Goal: Check status: Check status

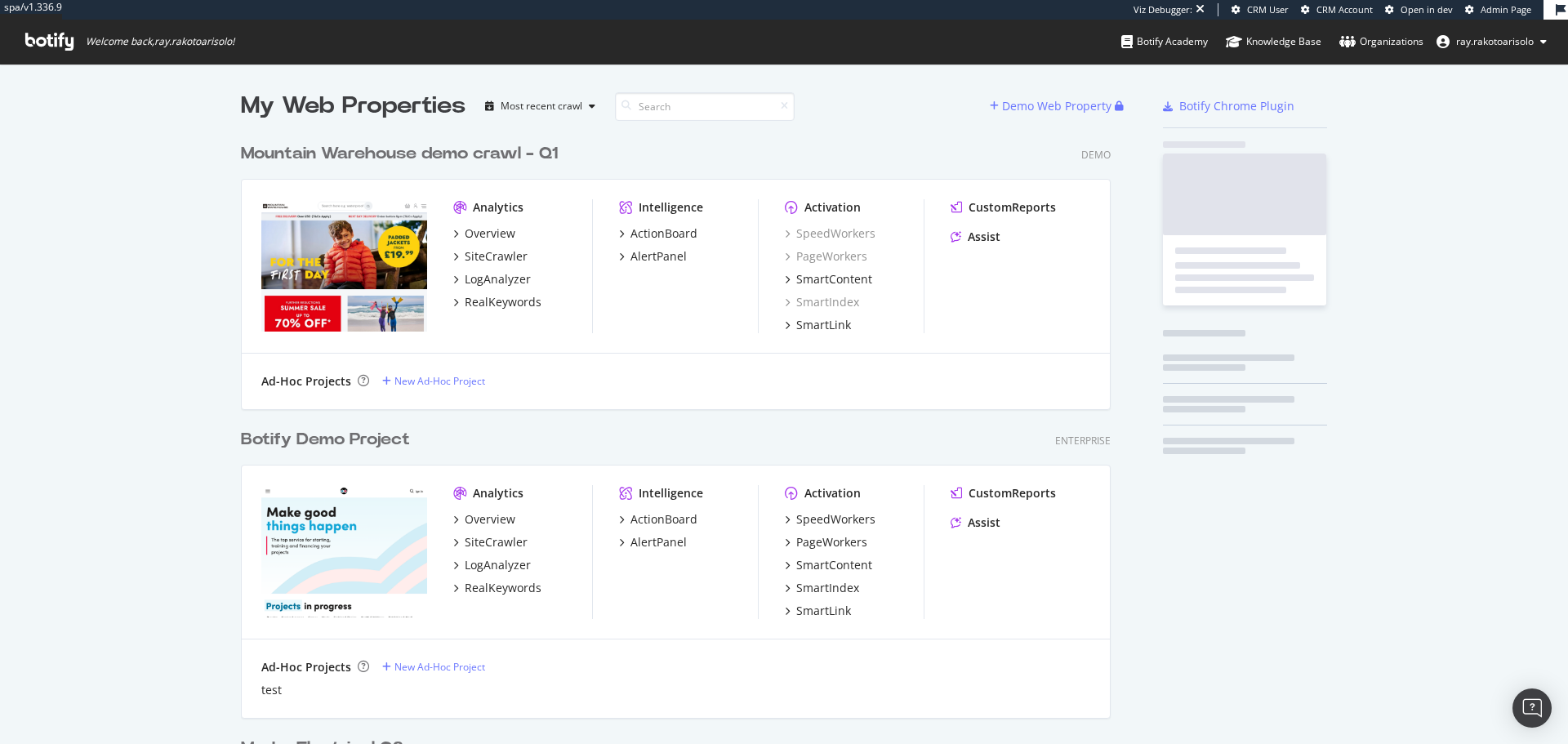
scroll to position [5443, 870]
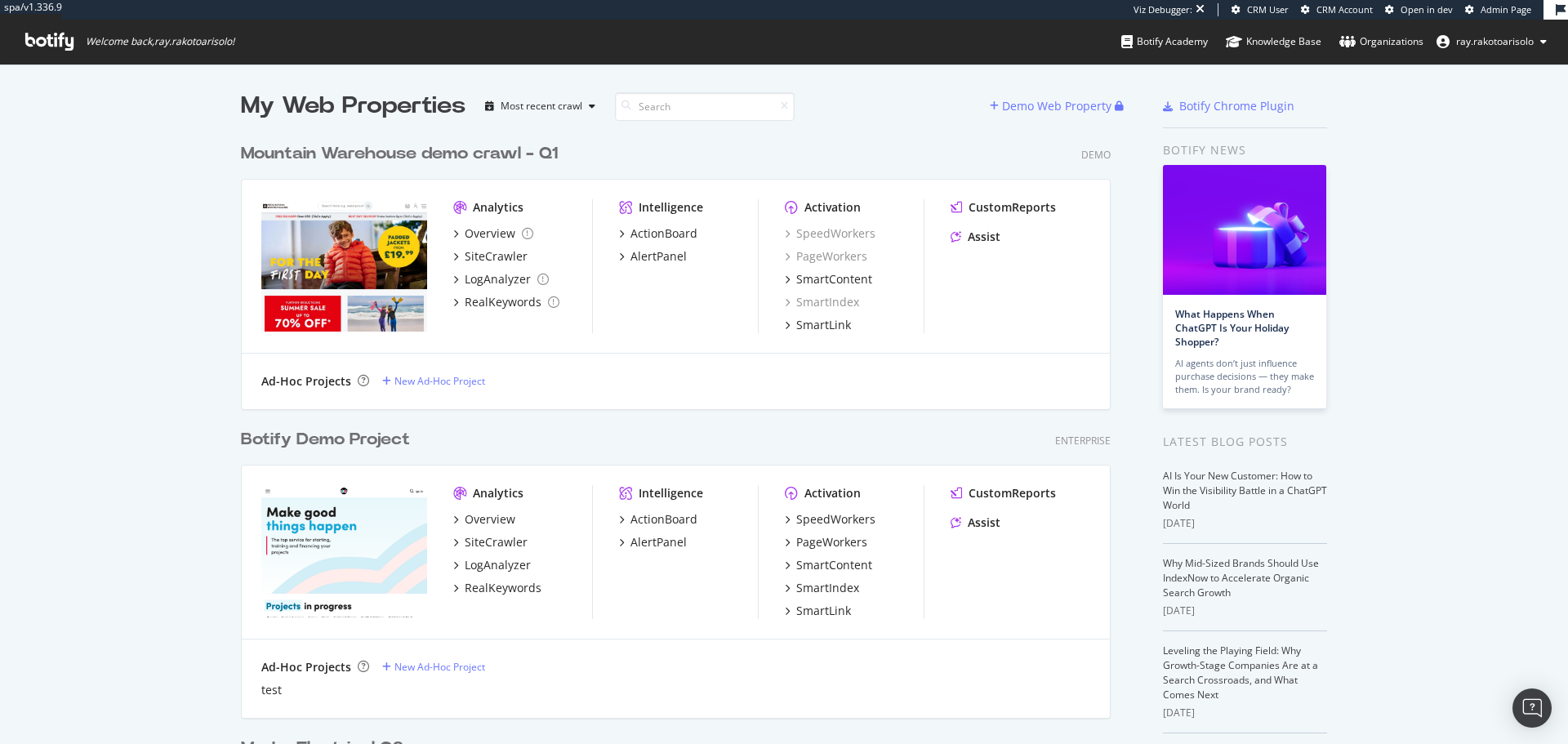
click at [54, 47] on icon at bounding box center [50, 42] width 48 height 18
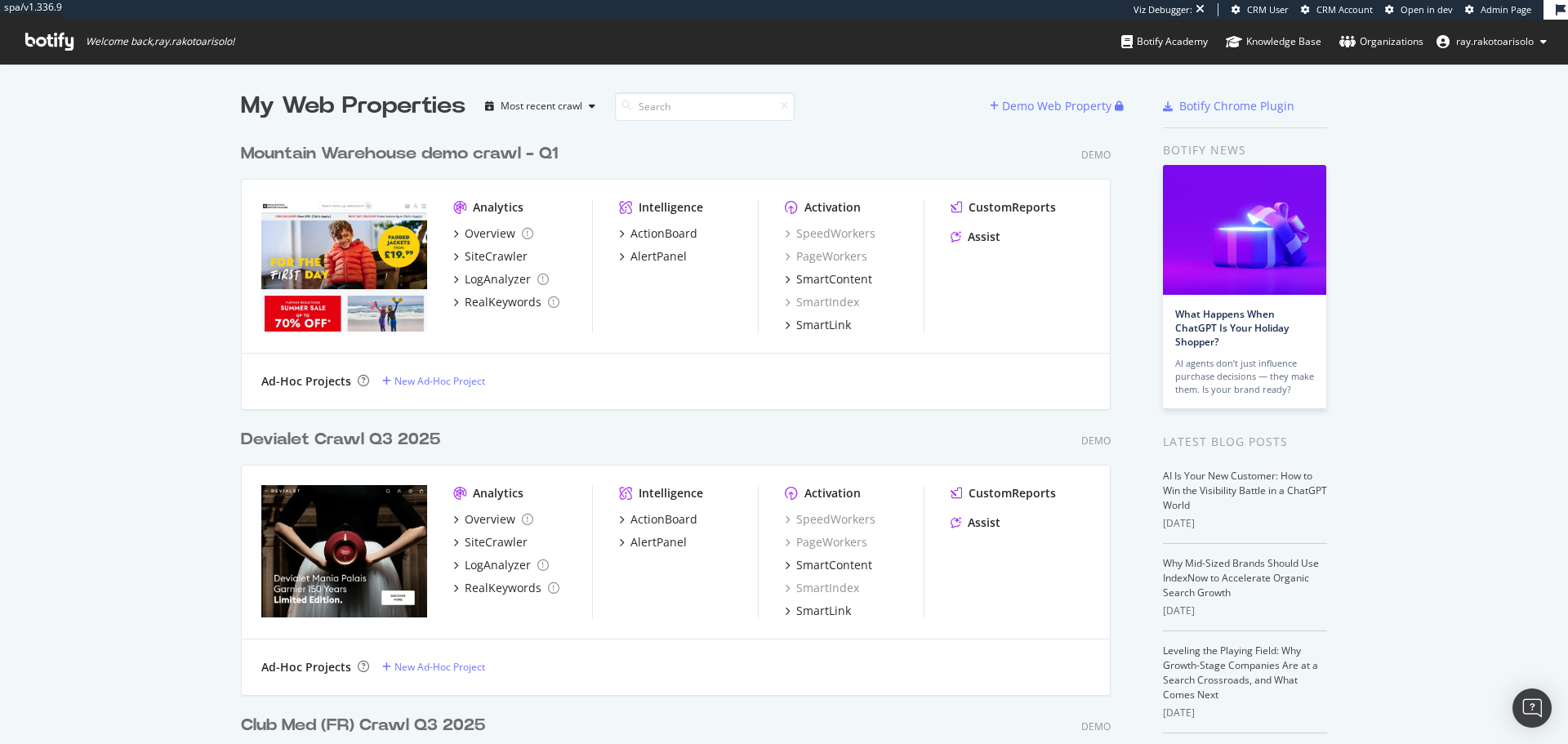
scroll to position [7525, 870]
click at [665, 104] on input at bounding box center [704, 106] width 180 height 28
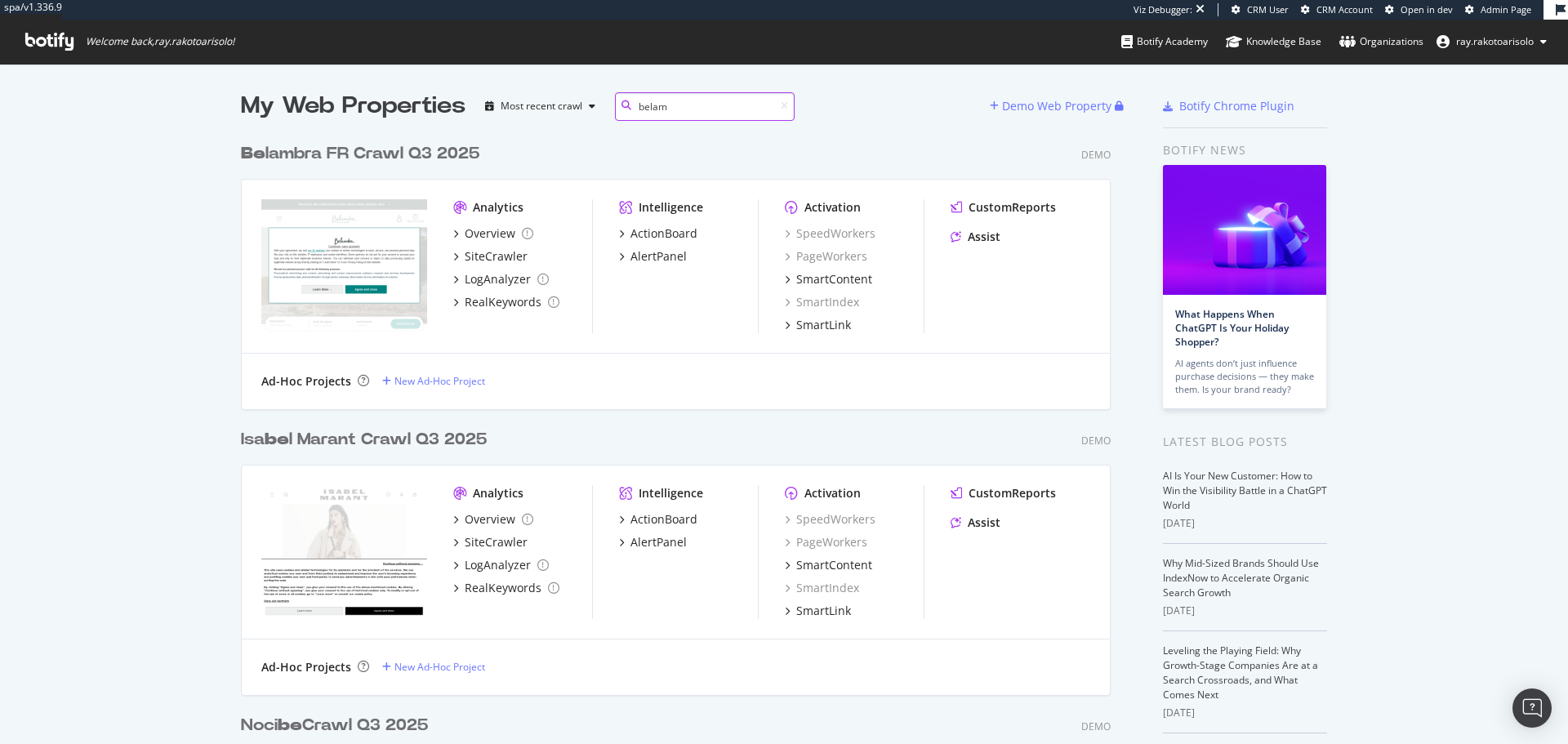
scroll to position [560, 870]
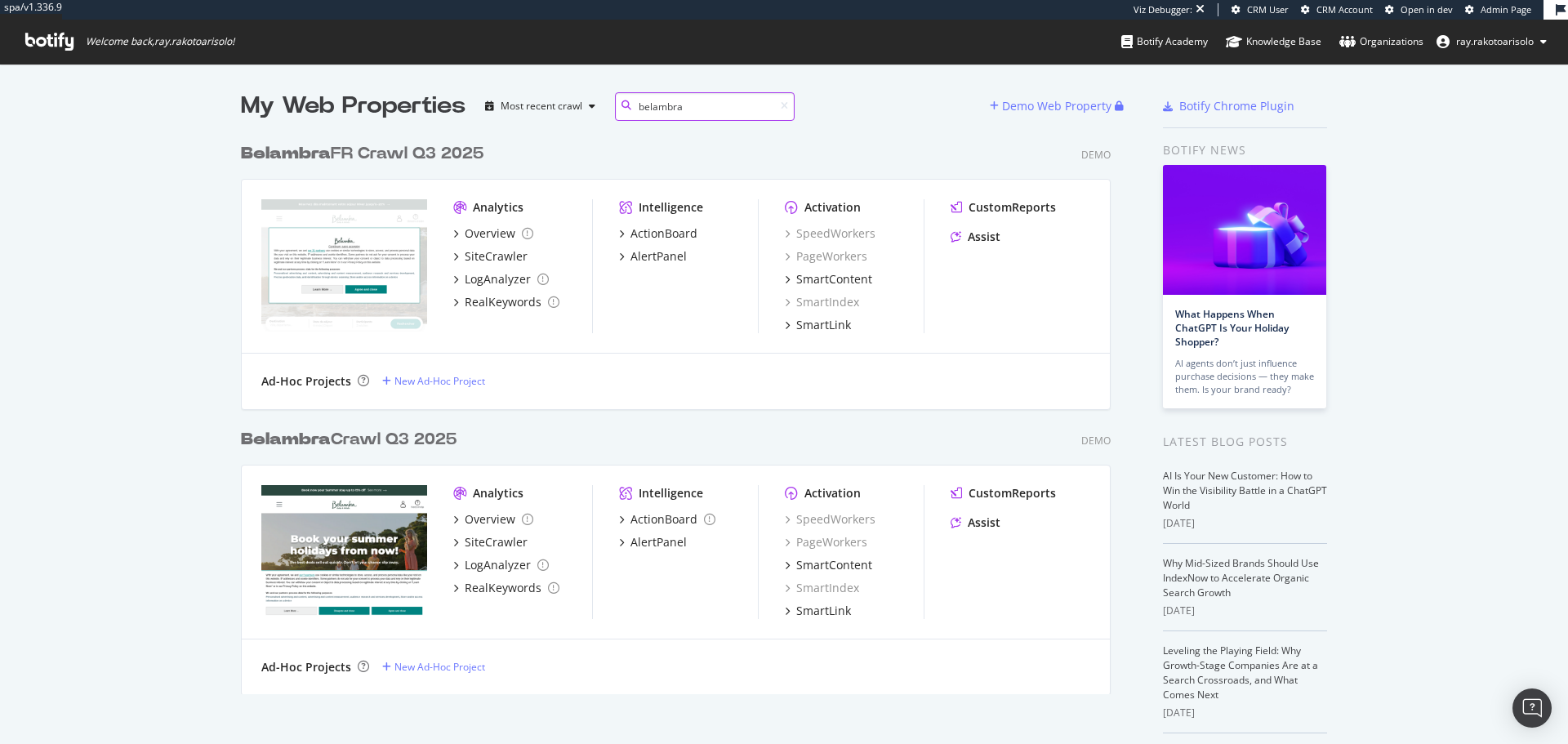
type input "belambra"
click at [317, 156] on b "Belambra" at bounding box center [285, 153] width 89 height 16
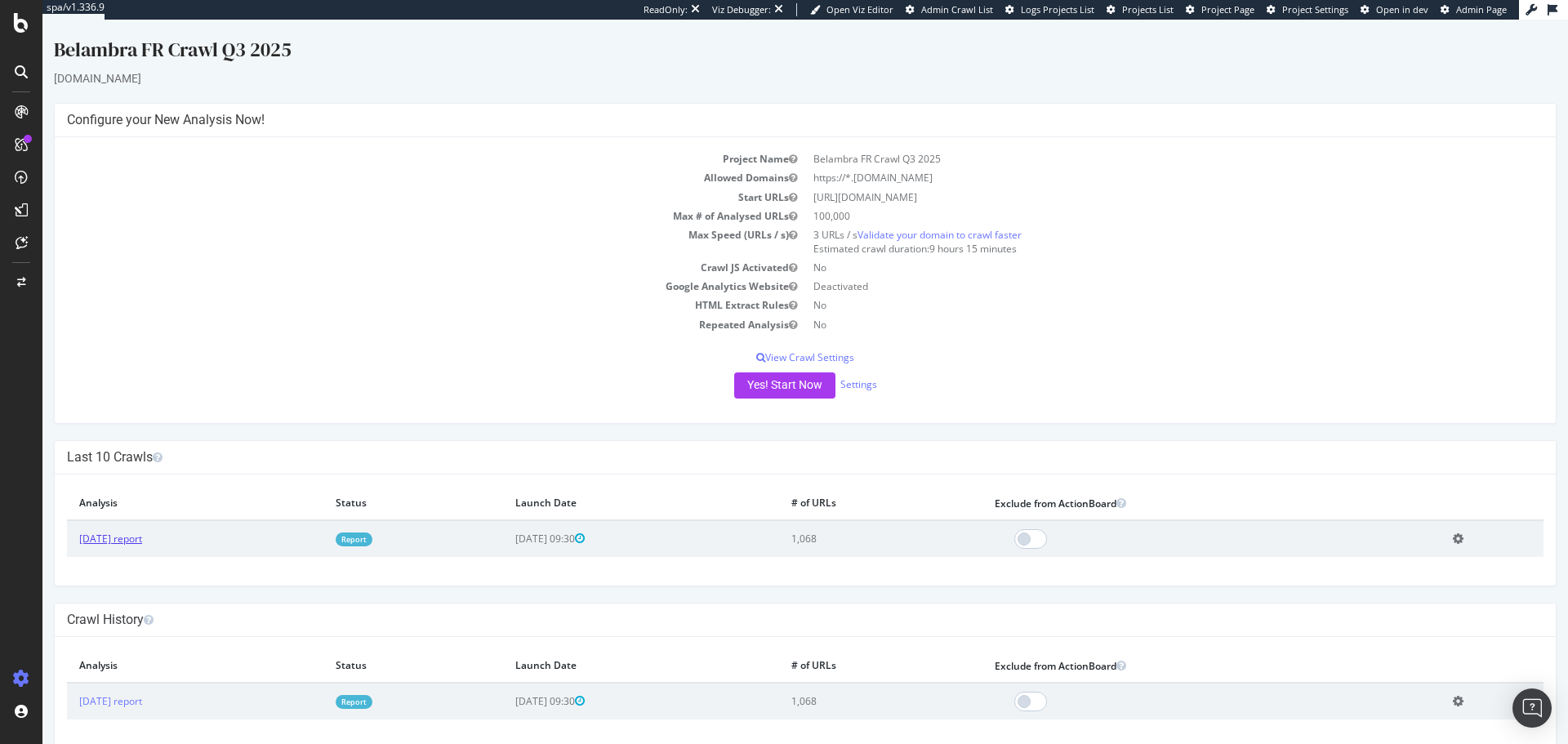
click at [142, 541] on link "[DATE] report" at bounding box center [110, 539] width 63 height 14
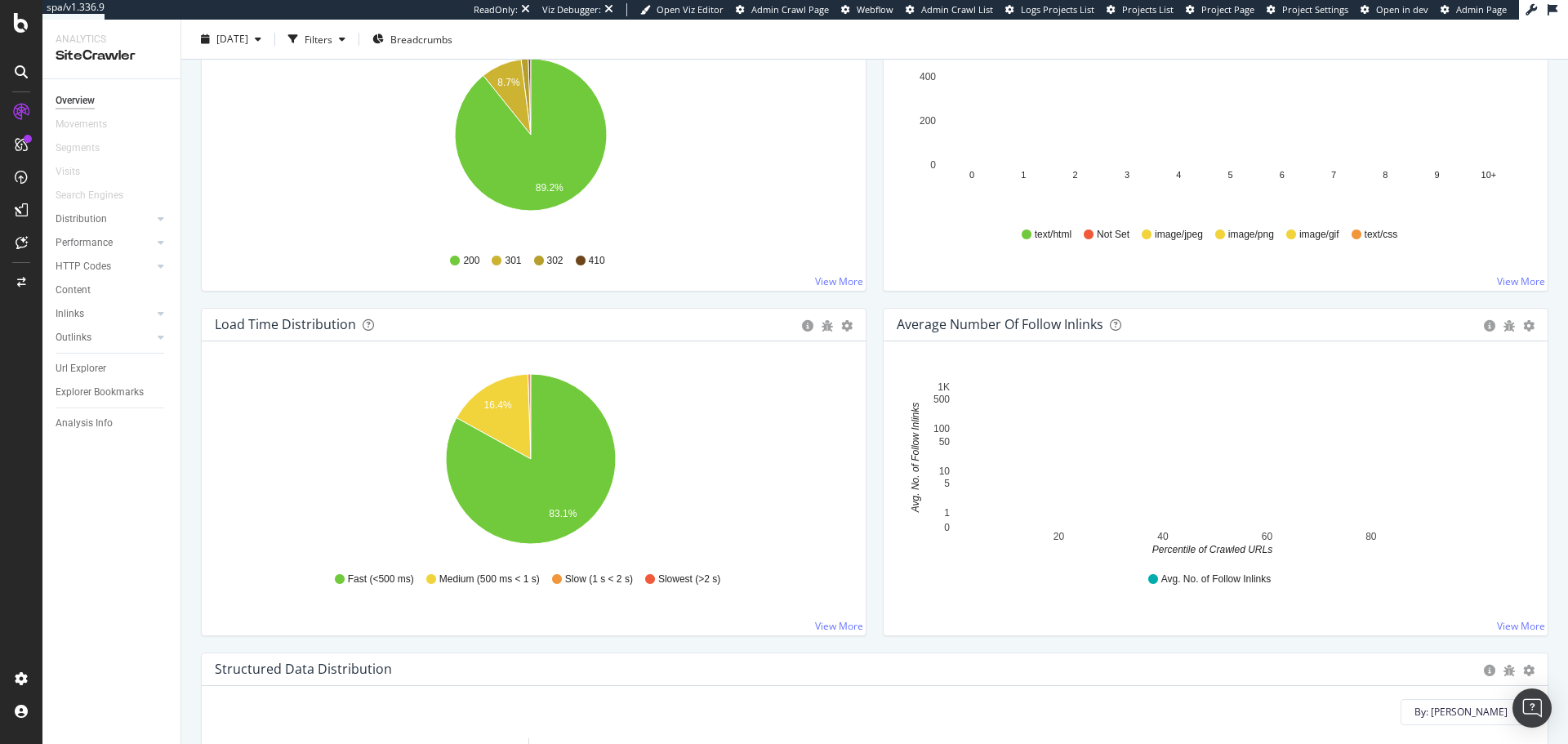
scroll to position [993, 0]
